Goal: Entertainment & Leisure: Consume media (video, audio)

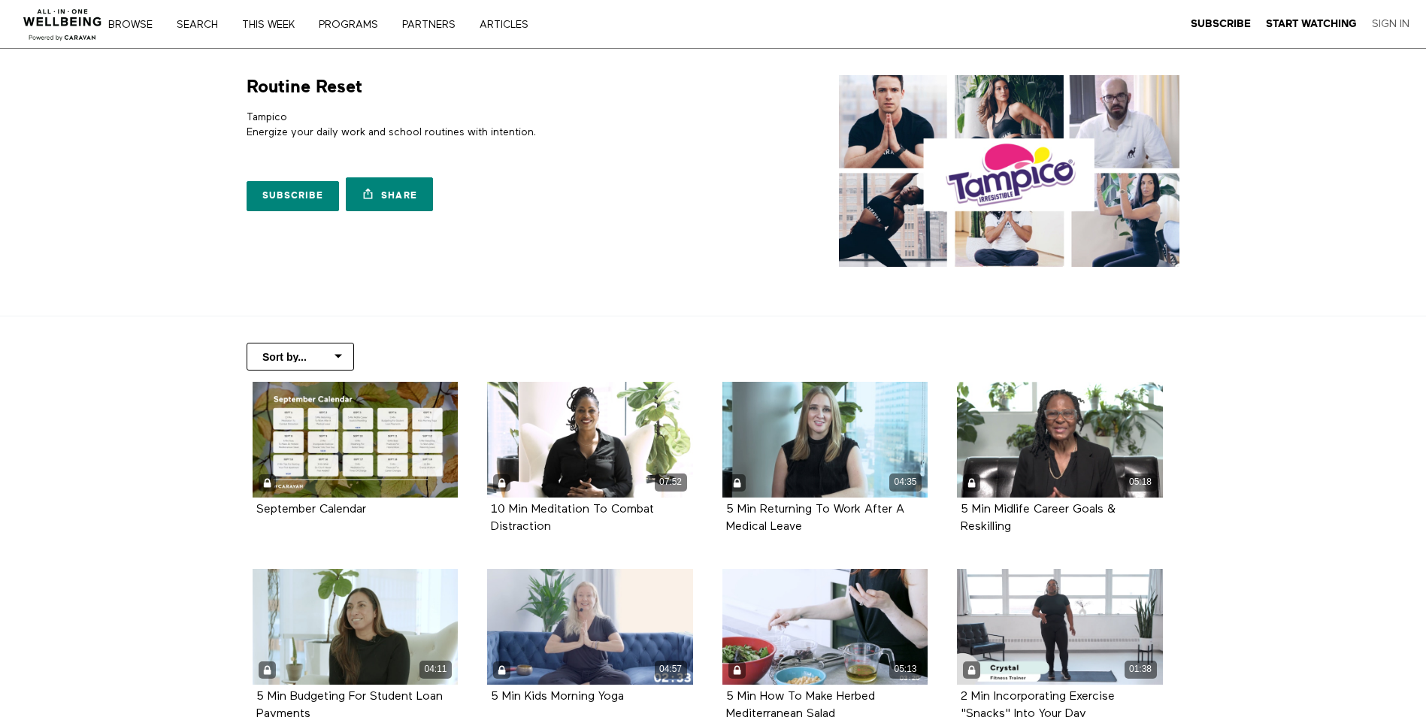
click at [1393, 24] on link "Sign In" at bounding box center [1391, 24] width 38 height 14
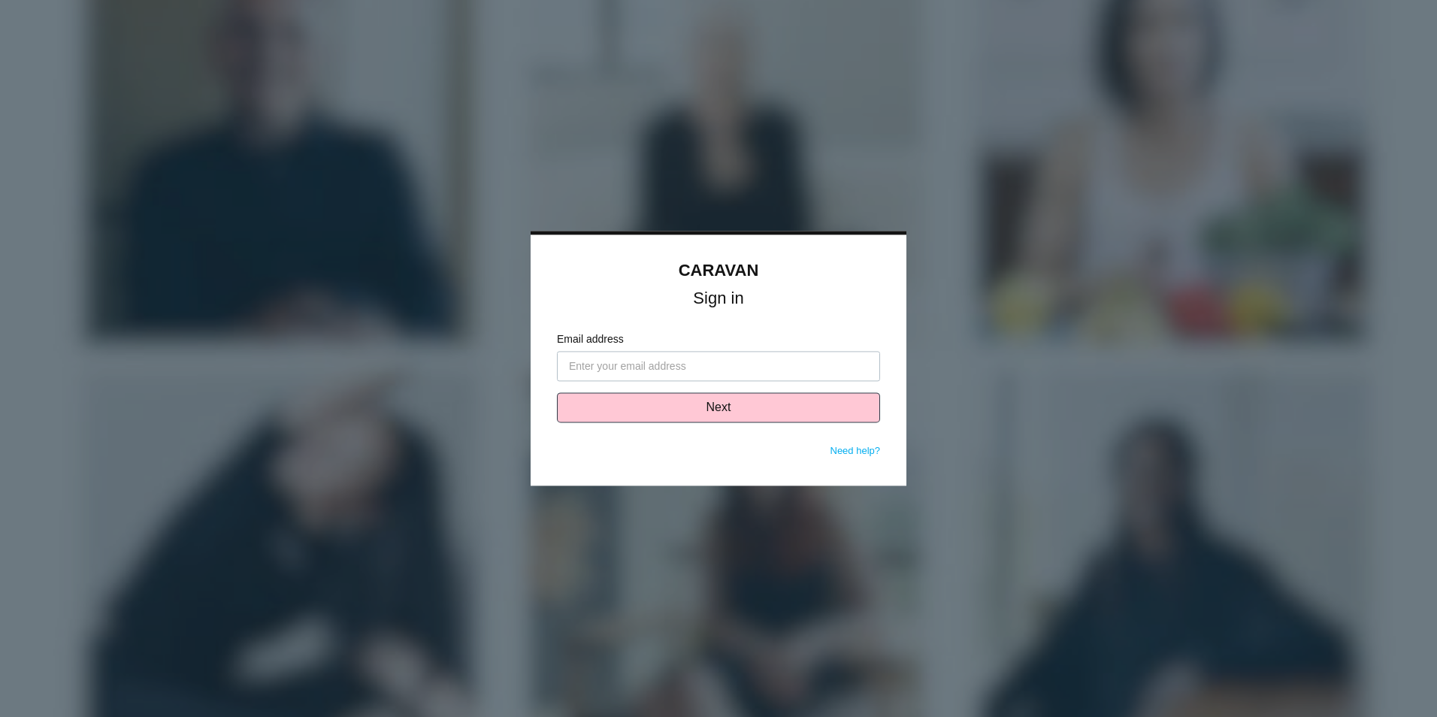
click at [661, 365] on input "Email address" at bounding box center [718, 367] width 323 height 30
type input "[PERSON_NAME][EMAIL_ADDRESS][PERSON_NAME][DOMAIN_NAME]"
click at [701, 413] on button "Next" at bounding box center [718, 408] width 323 height 30
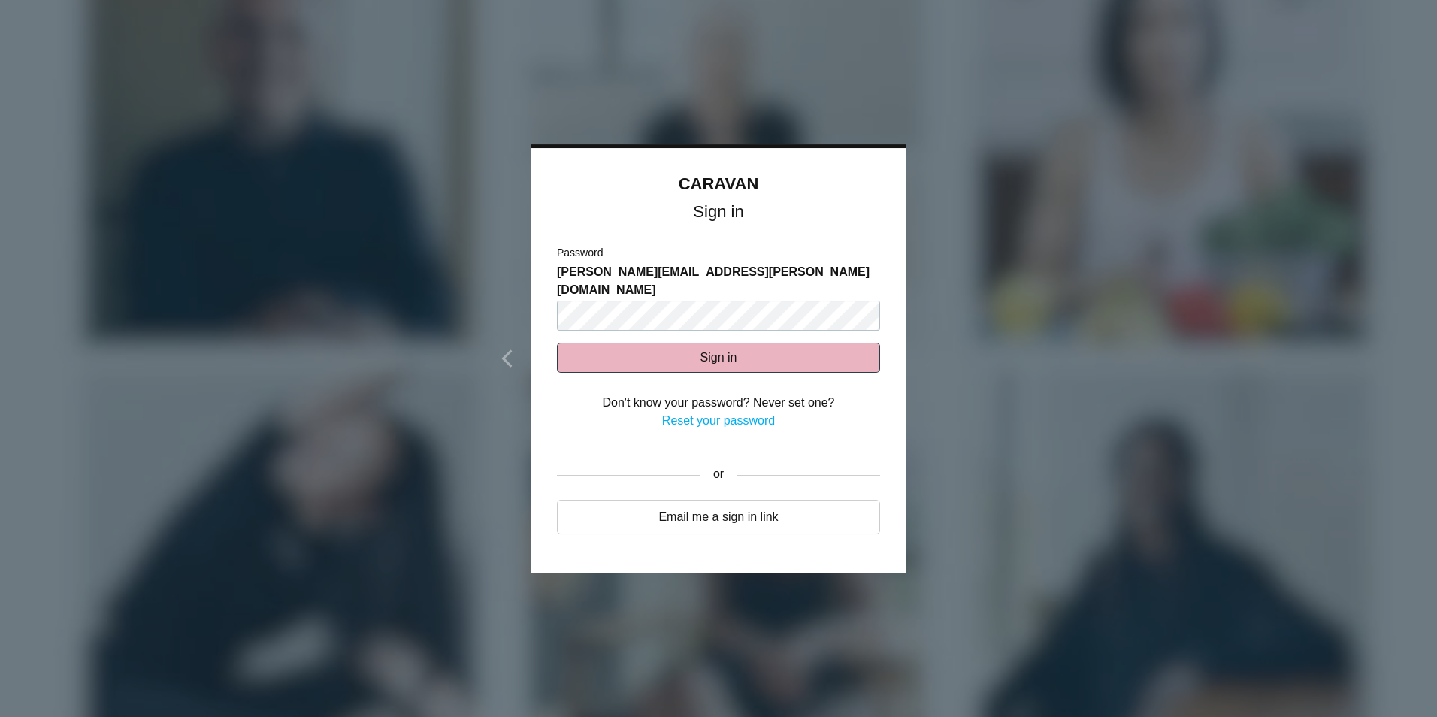
click at [684, 346] on button "Sign in" at bounding box center [718, 358] width 323 height 30
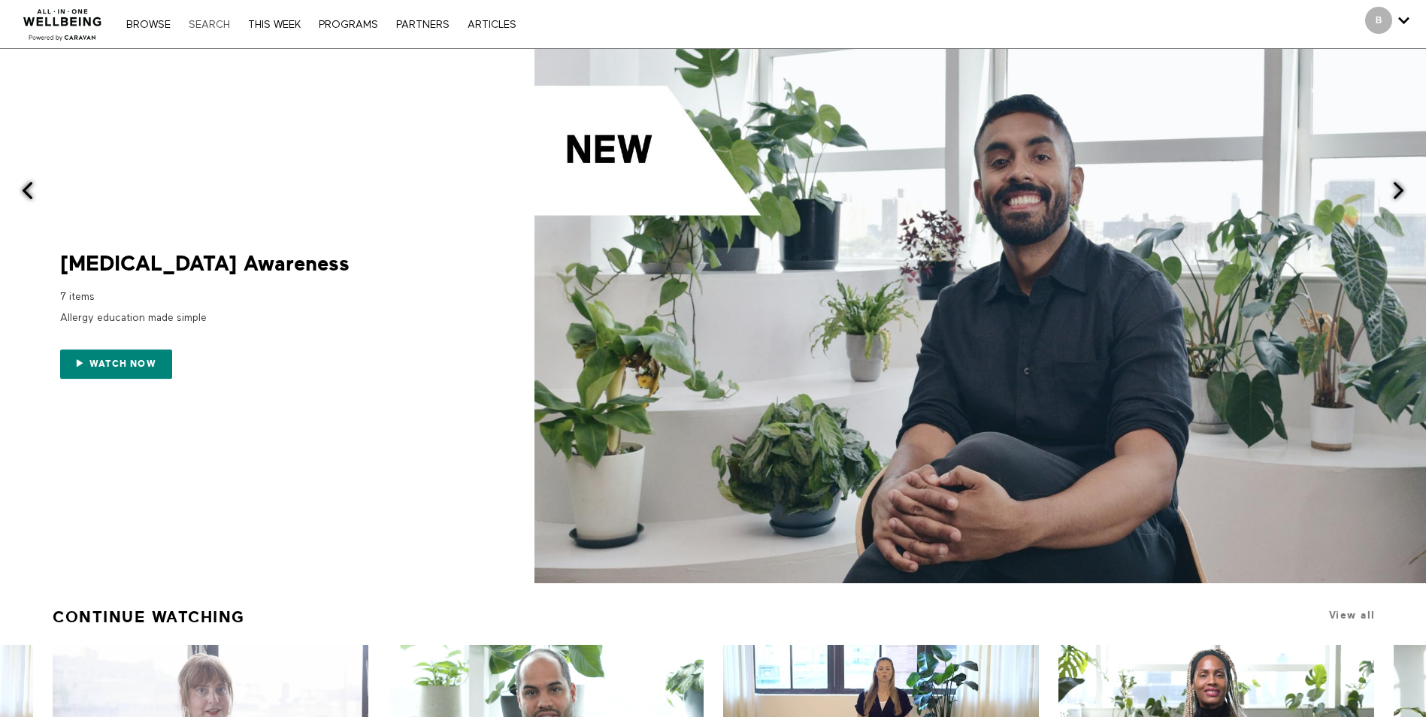
click at [198, 26] on link "Search" at bounding box center [209, 25] width 56 height 11
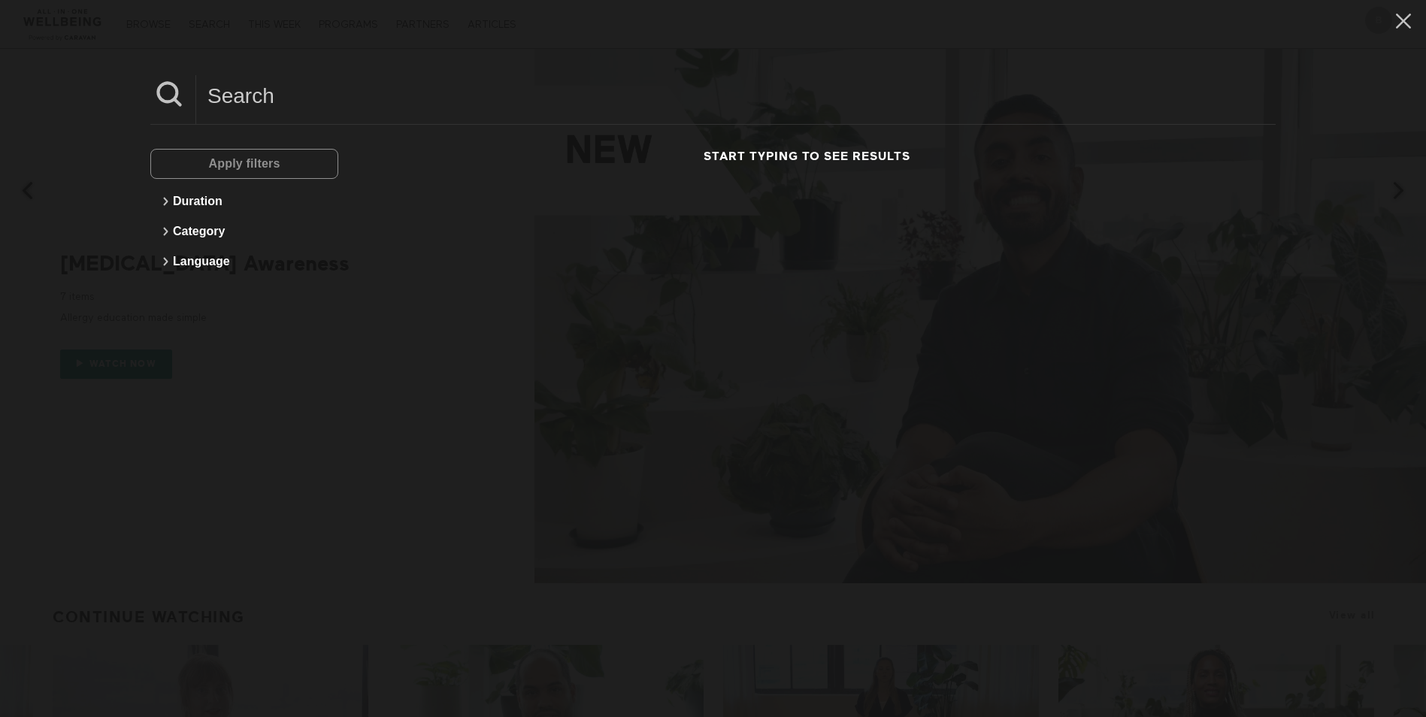
click at [213, 99] on input at bounding box center [735, 95] width 1079 height 41
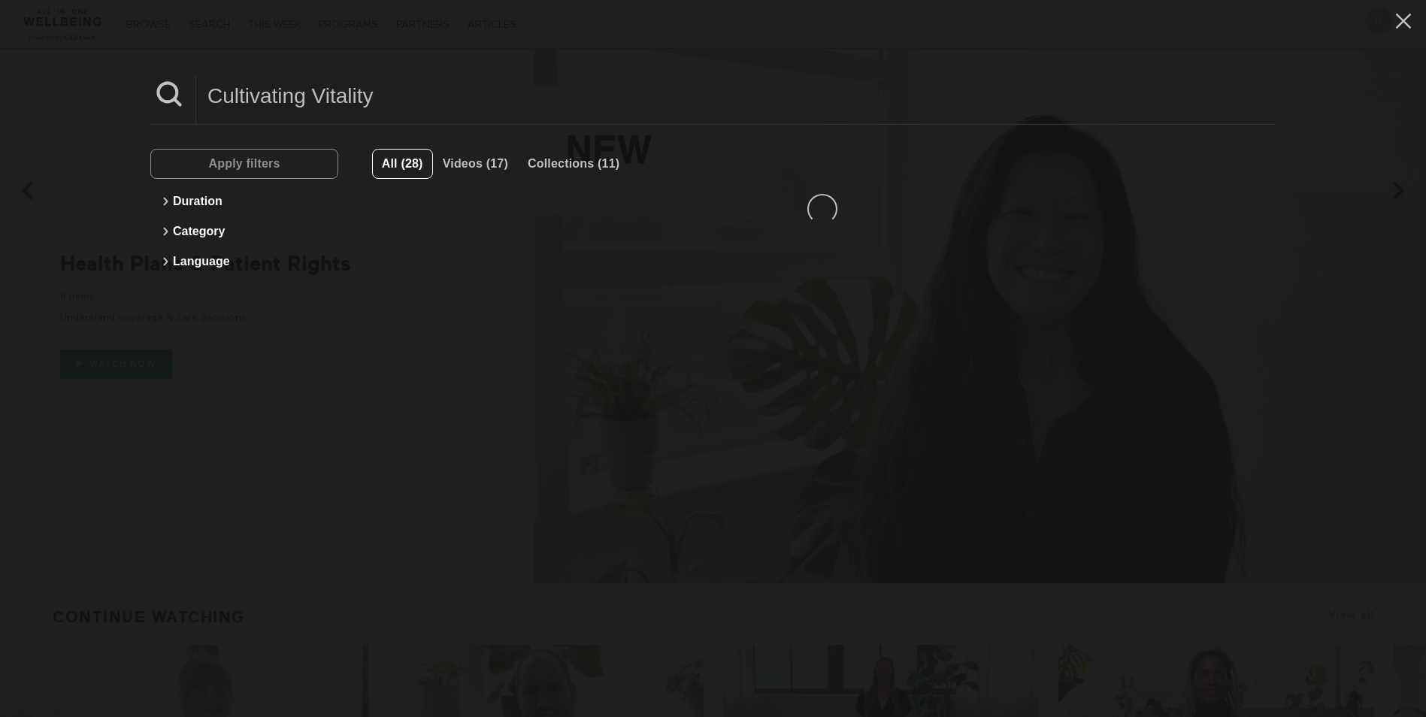
type input "Cultivating Vitality"
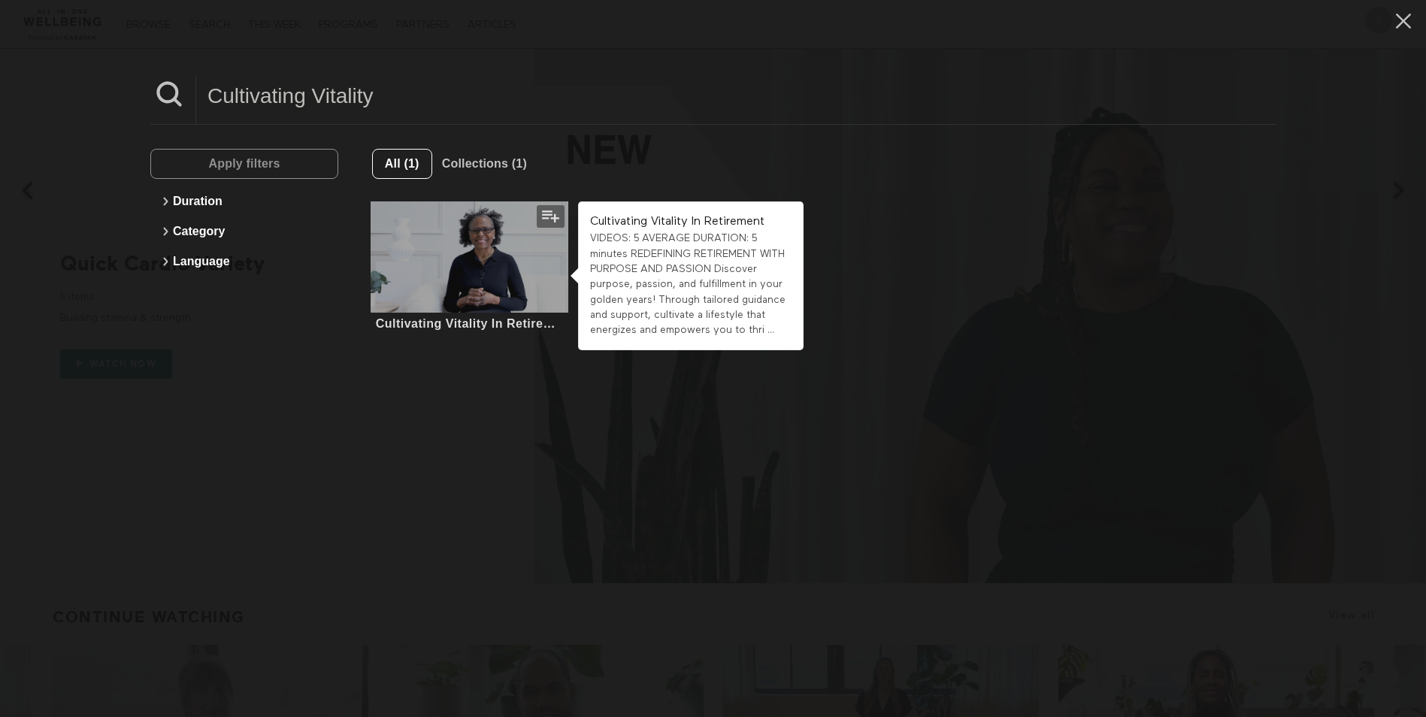
click at [507, 292] on div at bounding box center [469, 256] width 198 height 111
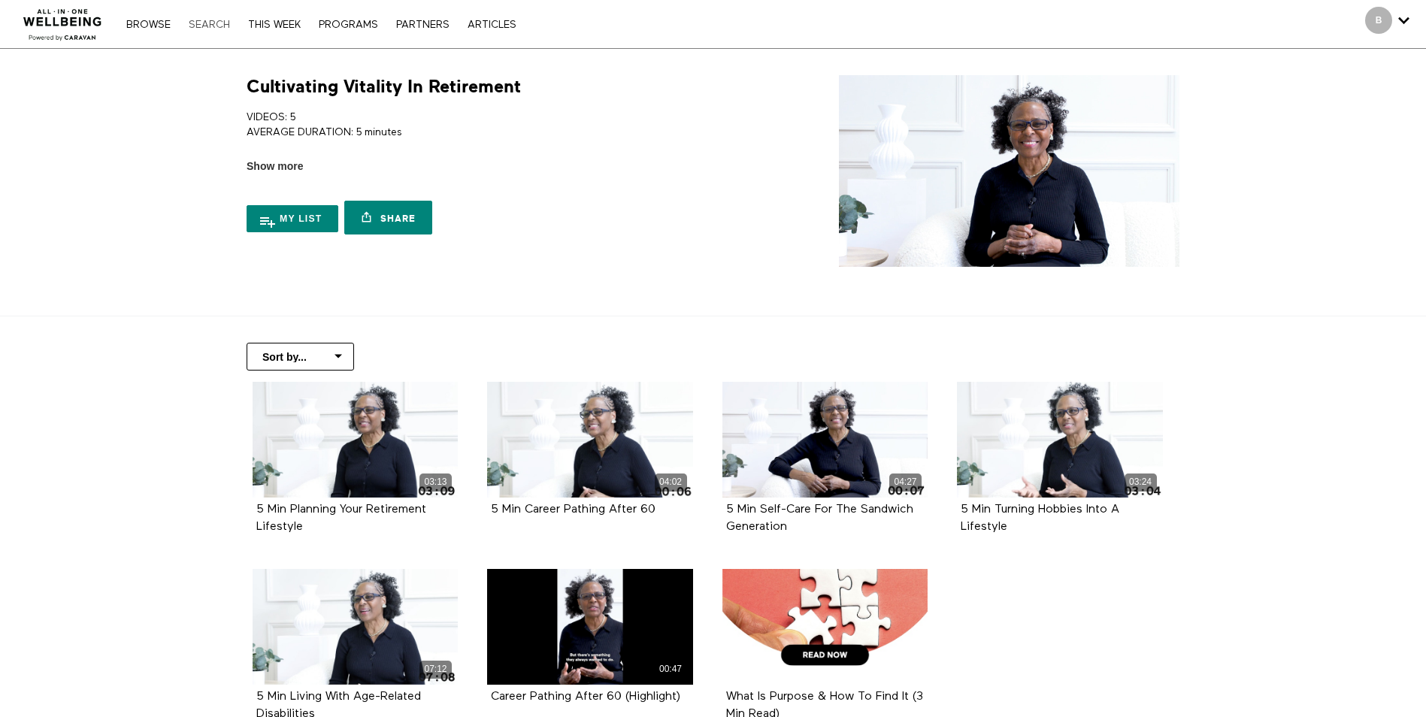
click at [205, 20] on link "Search" at bounding box center [209, 25] width 56 height 11
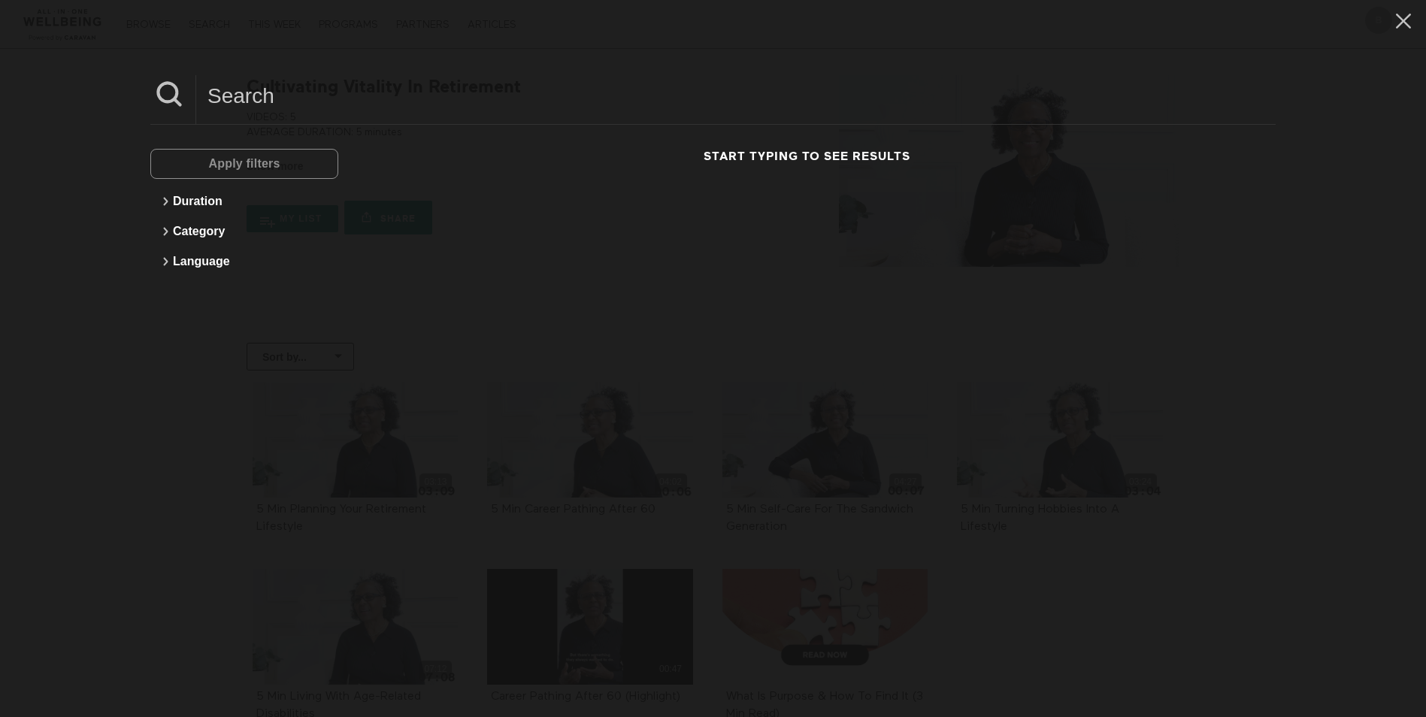
click at [238, 103] on input at bounding box center [735, 95] width 1079 height 41
type input "Restorative self-care that reflects inside and out"
click at [1389, 19] on icon at bounding box center [1403, 21] width 29 height 26
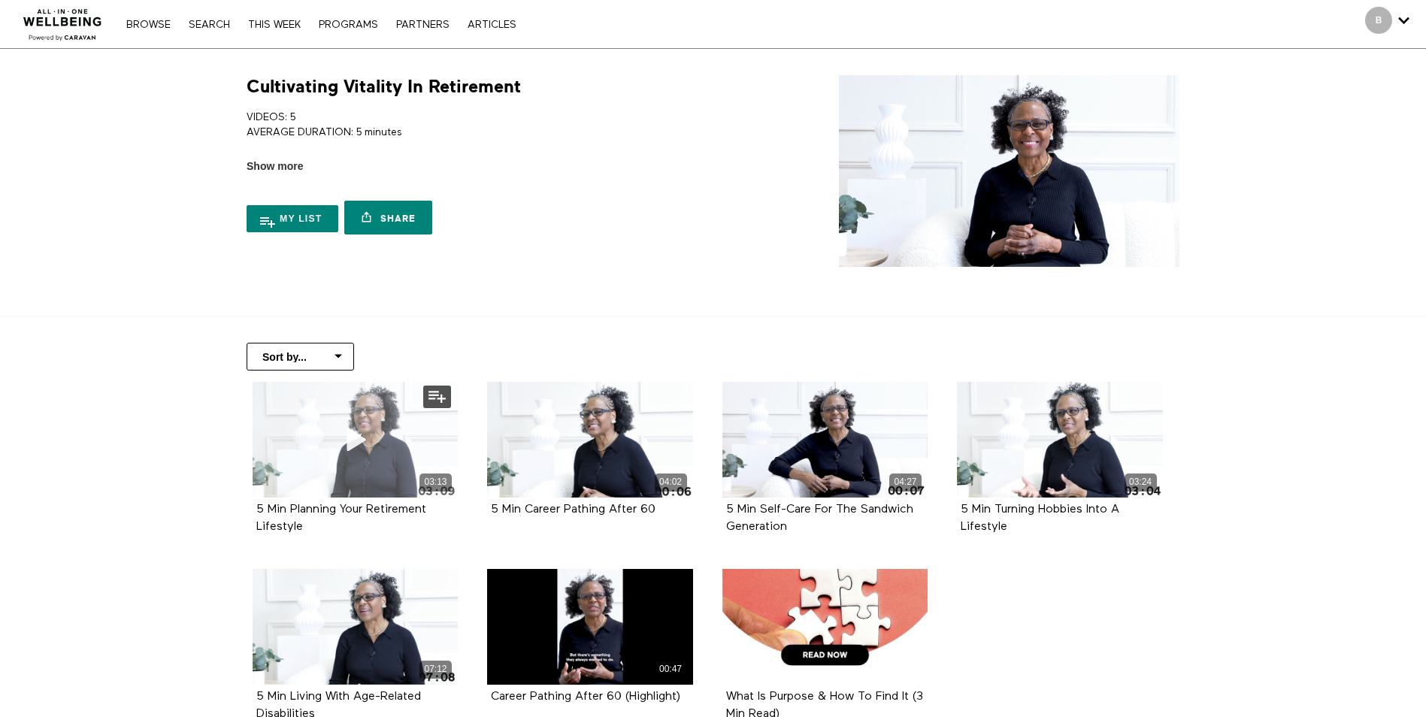
click at [331, 440] on div "03:13" at bounding box center [356, 440] width 206 height 116
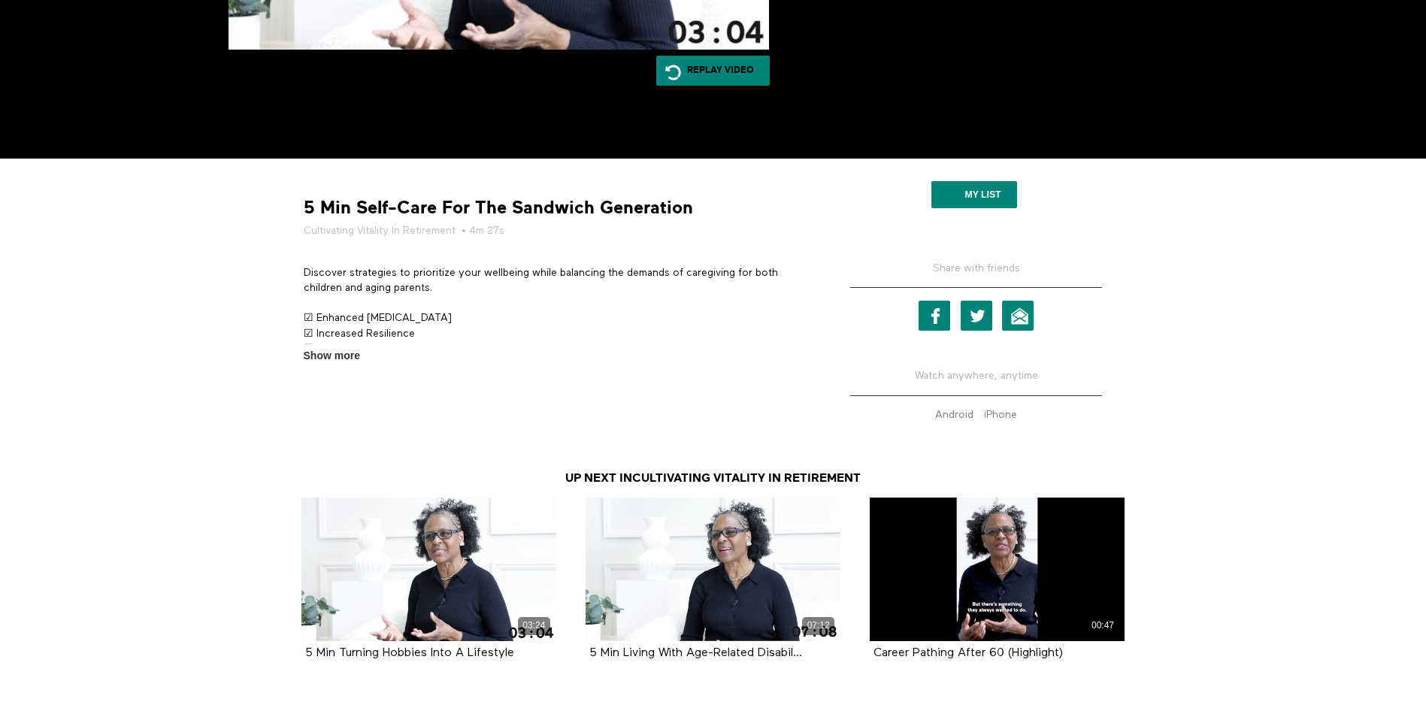
scroll to position [552, 0]
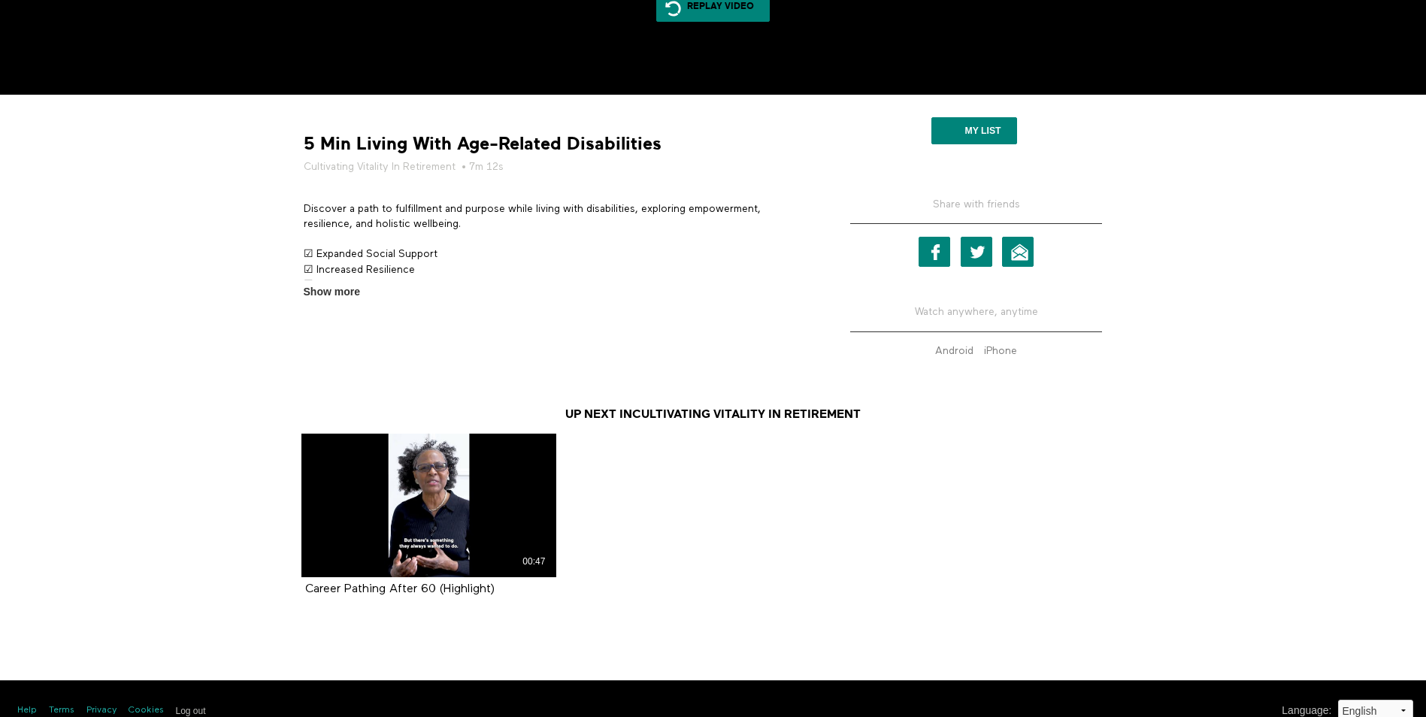
scroll to position [552, 0]
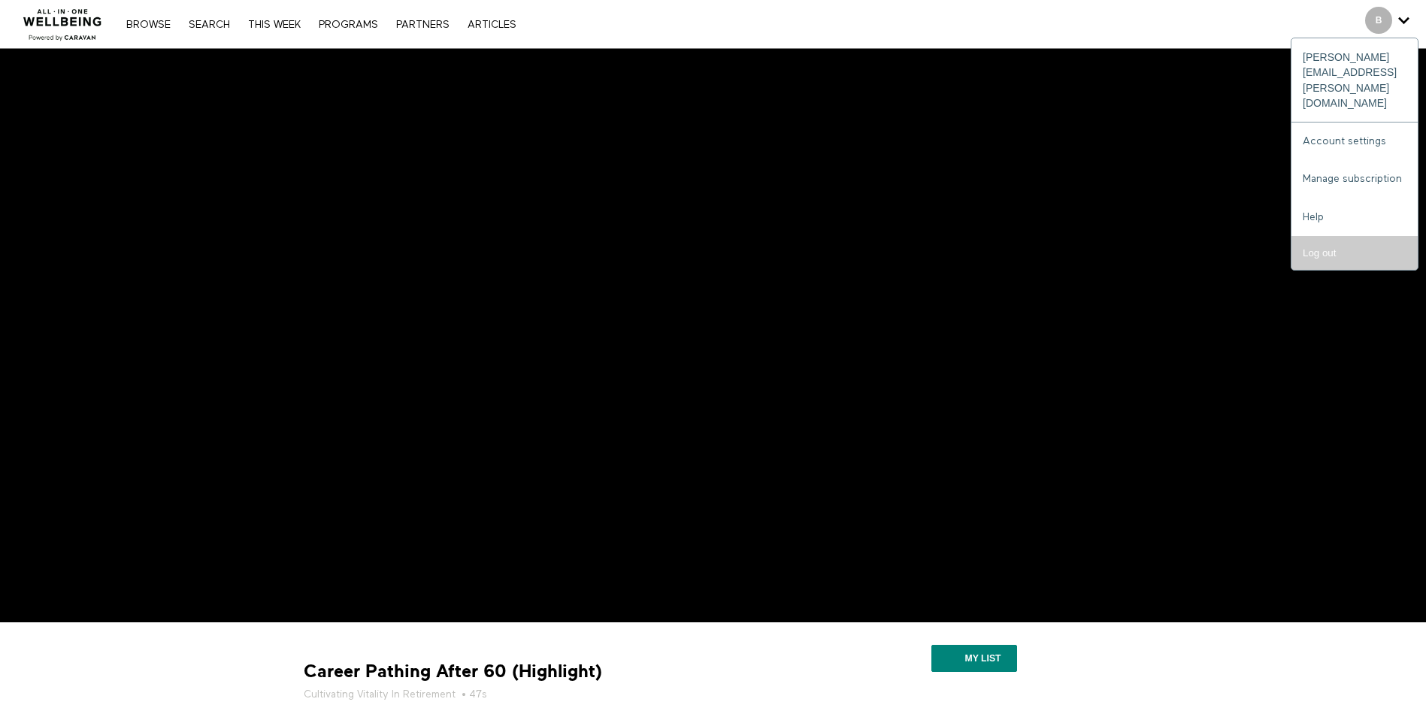
click at [1311, 236] on input "Log out" at bounding box center [1354, 253] width 126 height 34
